Goal: Check status: Check status

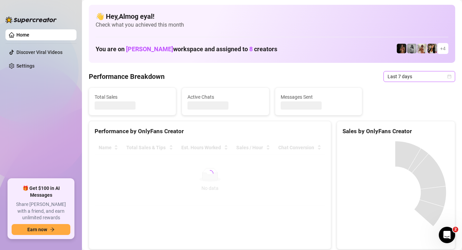
click at [414, 80] on span "Last 7 days" at bounding box center [420, 76] width 64 height 10
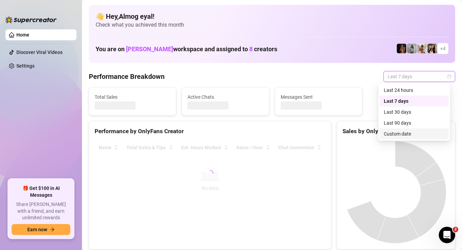
click at [406, 131] on div "Custom date" at bounding box center [414, 134] width 61 height 8
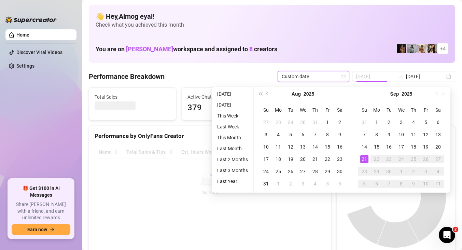
click at [365, 157] on div "21" at bounding box center [365, 159] width 8 height 8
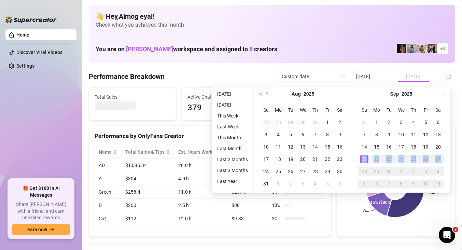
click at [361, 174] on tbody "31 1 2 3 4 5 6 7 8 9 10 11 12 13 14 15 16 17 18 19 20 21 22 23 24 25 26 27 28 2…" at bounding box center [401, 153] width 86 height 74
click at [364, 159] on div "21" at bounding box center [365, 159] width 8 height 8
click at [364, 159] on rect at bounding box center [395, 188] width 105 height 85
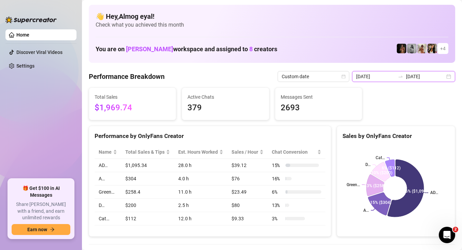
click at [381, 78] on input "[DATE]" at bounding box center [375, 77] width 39 height 8
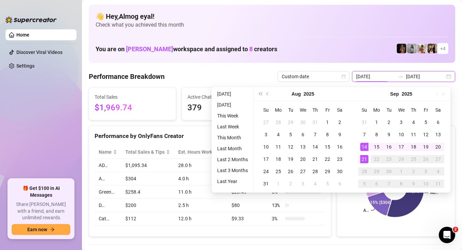
type input "[DATE]"
click at [363, 162] on div "21" at bounding box center [365, 159] width 8 height 8
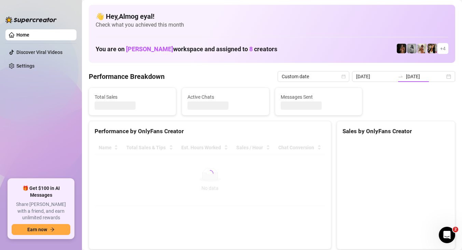
type input "[DATE]"
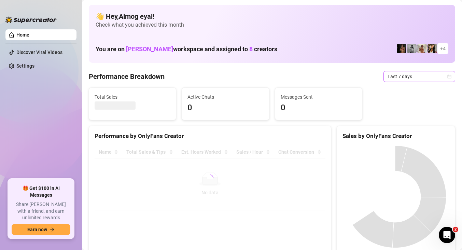
click at [423, 78] on span "Last 7 days" at bounding box center [420, 76] width 64 height 10
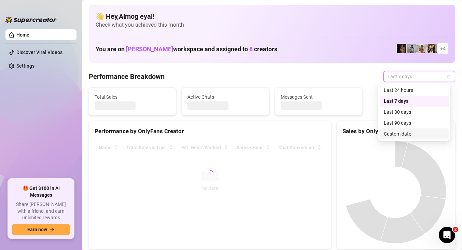
click at [418, 130] on div "Custom date" at bounding box center [414, 134] width 61 height 8
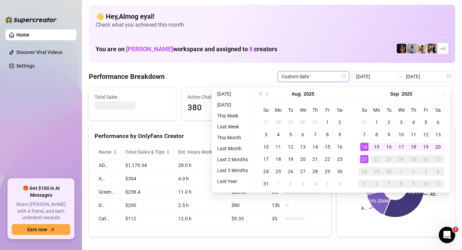
type input "[DATE]"
click at [365, 160] on div "21" at bounding box center [365, 159] width 8 height 8
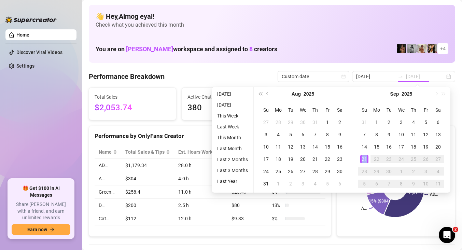
click at [365, 160] on div "21" at bounding box center [365, 159] width 8 height 8
type input "[DATE]"
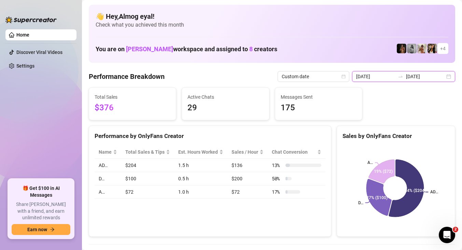
click at [390, 77] on input "[DATE]" at bounding box center [375, 77] width 39 height 8
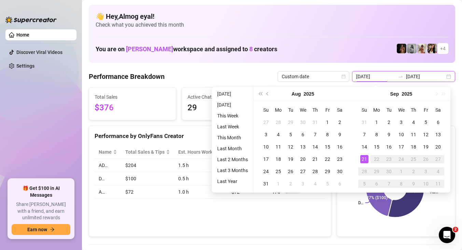
type input "[DATE]"
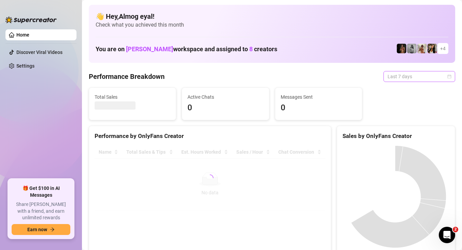
click at [390, 79] on span "Last 7 days" at bounding box center [420, 76] width 64 height 10
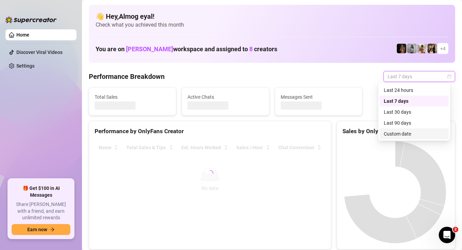
click at [396, 133] on div "Custom date" at bounding box center [414, 134] width 61 height 8
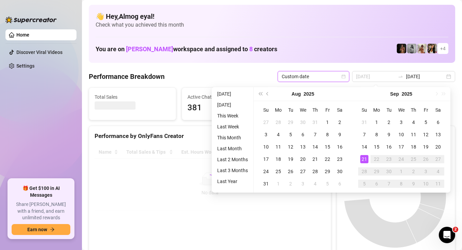
click at [368, 160] on div "21" at bounding box center [365, 159] width 8 height 8
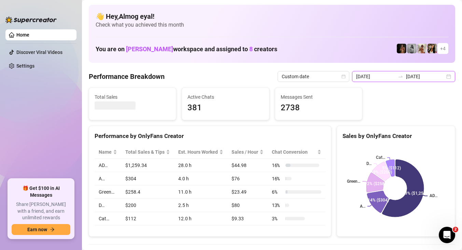
click at [393, 79] on input "2025-09-14" at bounding box center [375, 77] width 39 height 8
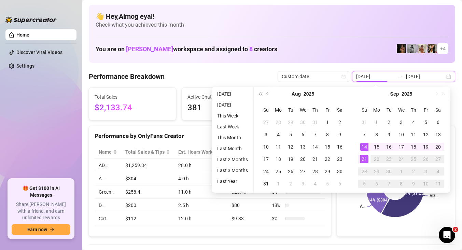
type input "[DATE]"
click at [361, 158] on div "21" at bounding box center [365, 159] width 8 height 8
click at [362, 159] on div "21" at bounding box center [365, 159] width 8 height 8
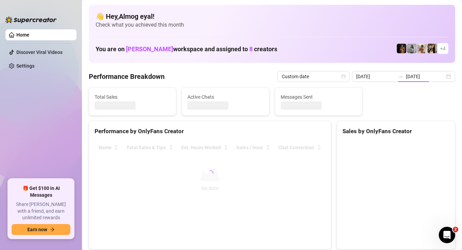
type input "[DATE]"
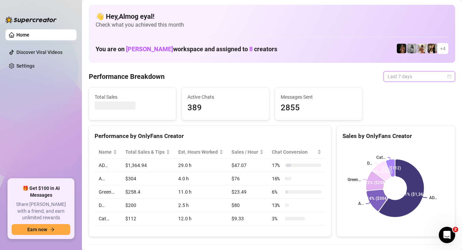
click at [412, 77] on span "Last 7 days" at bounding box center [420, 76] width 64 height 10
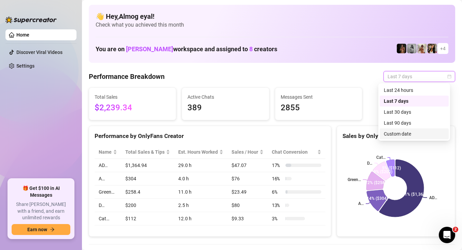
click at [404, 135] on div "Custom date" at bounding box center [414, 134] width 61 height 8
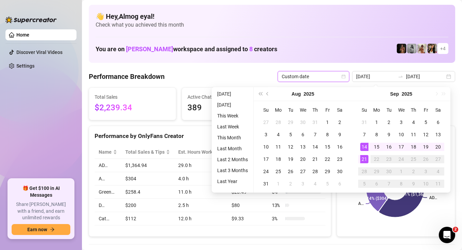
type input "[DATE]"
click at [365, 158] on div "21" at bounding box center [365, 159] width 8 height 8
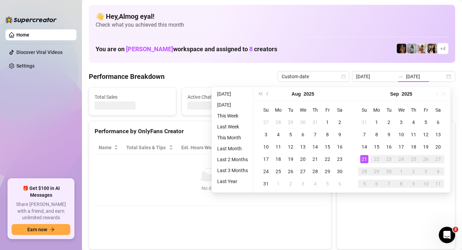
type input "[DATE]"
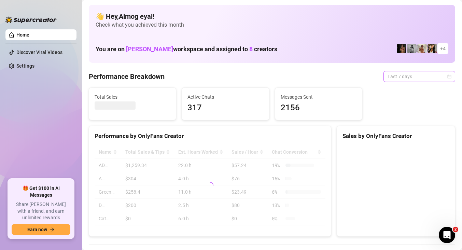
click at [395, 75] on span "Last 7 days" at bounding box center [420, 76] width 64 height 10
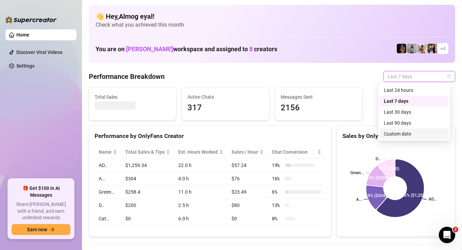
click at [397, 135] on div "Custom date" at bounding box center [414, 134] width 61 height 8
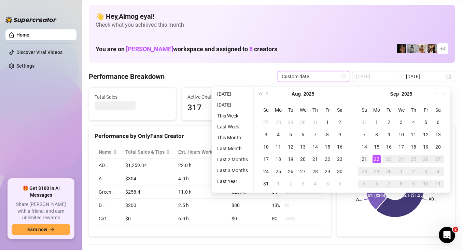
type input "[DATE]"
click at [366, 159] on div "21" at bounding box center [365, 159] width 8 height 8
click at [376, 159] on div "22" at bounding box center [377, 159] width 8 height 8
type input "[DATE]"
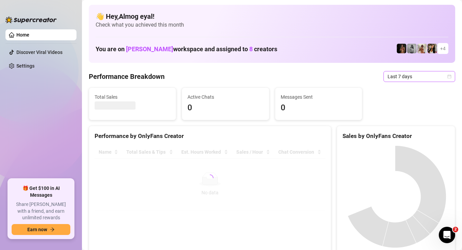
drag, startPoint x: 405, startPoint y: 73, endPoint x: 405, endPoint y: 79, distance: 6.2
click at [405, 73] on span "Last 7 days" at bounding box center [420, 76] width 64 height 10
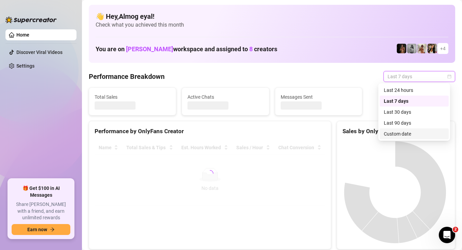
click at [403, 135] on div "Custom date" at bounding box center [414, 134] width 61 height 8
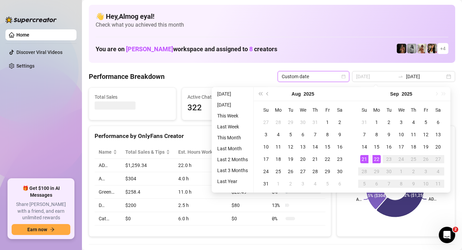
click at [363, 160] on div "21" at bounding box center [365, 159] width 8 height 8
click at [378, 161] on div "22" at bounding box center [377, 159] width 8 height 8
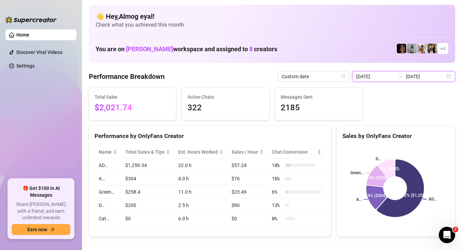
click at [386, 76] on input "[DATE]" at bounding box center [375, 77] width 39 height 8
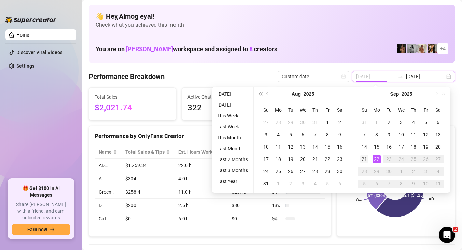
type input "[DATE]"
click at [365, 158] on div "21" at bounding box center [365, 159] width 8 height 8
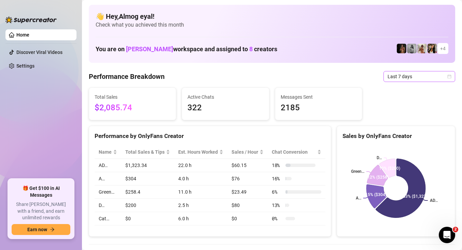
click at [409, 77] on span "Last 7 days" at bounding box center [420, 76] width 64 height 10
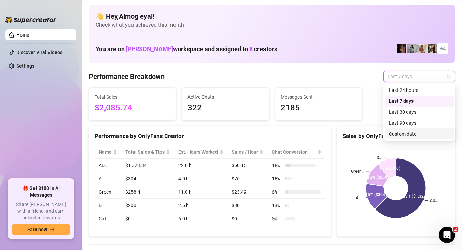
click at [410, 135] on div "Custom date" at bounding box center [419, 134] width 61 height 8
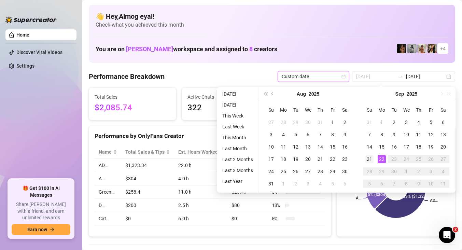
type input "[DATE]"
click at [368, 158] on div "21" at bounding box center [370, 159] width 8 height 8
click at [383, 161] on div "22" at bounding box center [382, 159] width 8 height 8
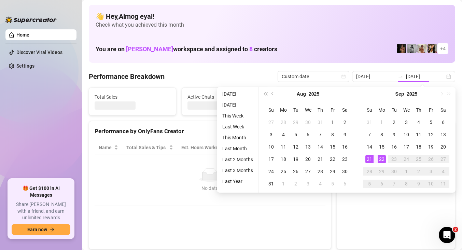
type input "[DATE]"
